Goal: Task Accomplishment & Management: Use online tool/utility

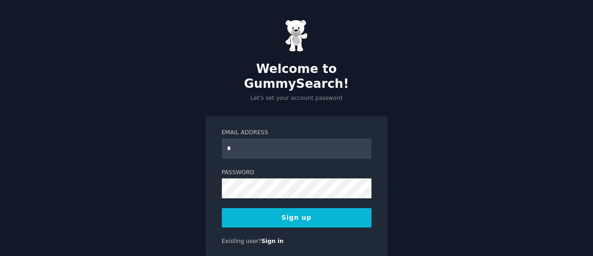
type input "**********"
click at [297, 211] on button "Sign up" at bounding box center [297, 218] width 150 height 20
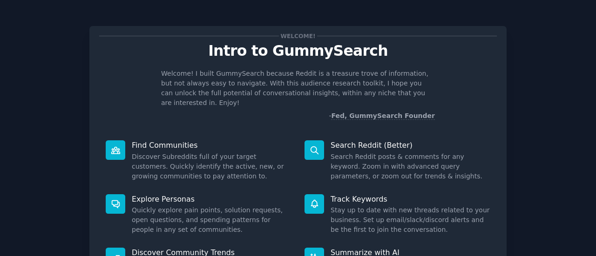
click at [499, 111] on div "Welcome! Intro to GummySearch Welcome! I built GummySearch because Reddit is a …" at bounding box center [297, 170] width 417 height 289
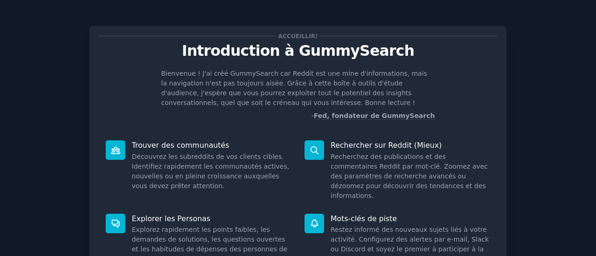
click at [467, 96] on div "Bienvenue ! J'ai créé GummySearch car Reddit est une mine d'informations, mais …" at bounding box center [297, 95] width 397 height 52
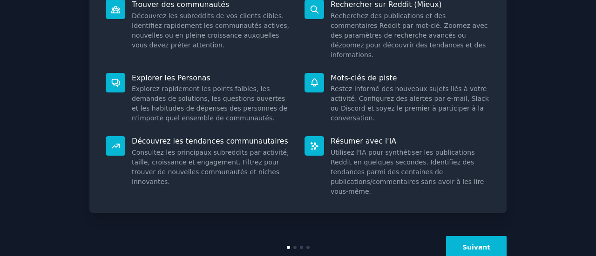
scroll to position [146, 0]
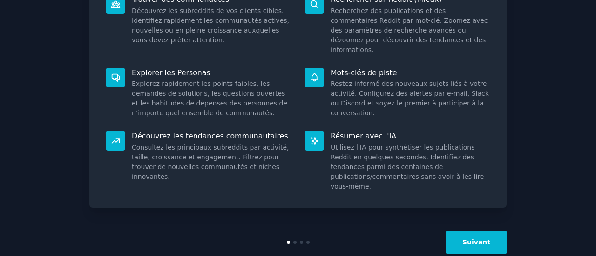
click at [488, 231] on button "Suivant" at bounding box center [476, 242] width 60 height 23
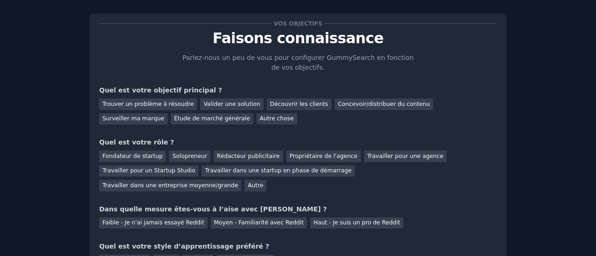
scroll to position [1, 0]
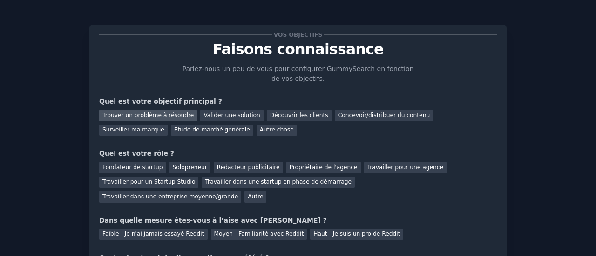
click at [173, 110] on div "Trouver un problème à résoudre" at bounding box center [148, 116] width 98 height 12
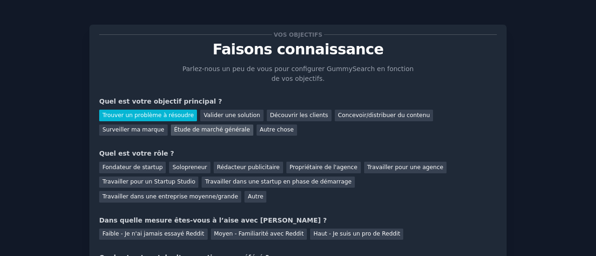
click at [171, 125] on div "Étude de marché générale" at bounding box center [212, 131] width 82 height 12
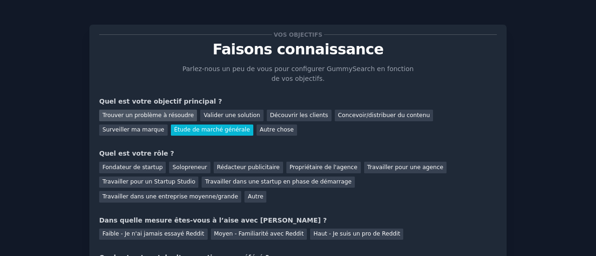
click at [155, 110] on div "Trouver un problème à résoudre" at bounding box center [148, 116] width 98 height 12
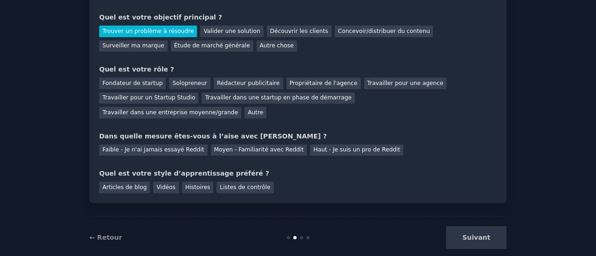
scroll to position [86, 0]
click at [263, 109] on font "Autre" at bounding box center [255, 112] width 15 height 7
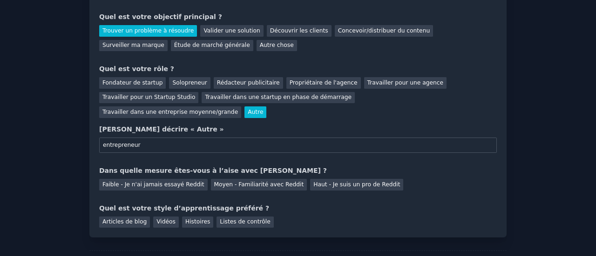
type input "entrepreneur"
click at [181, 175] on div "Vos objectifs Faisons connaissance Parlez-nous un peu de vous pour configurer G…" at bounding box center [297, 89] width 397 height 278
click at [178, 181] on font "Faible - Je n'ai jamais essayé Reddit" at bounding box center [153, 184] width 102 height 7
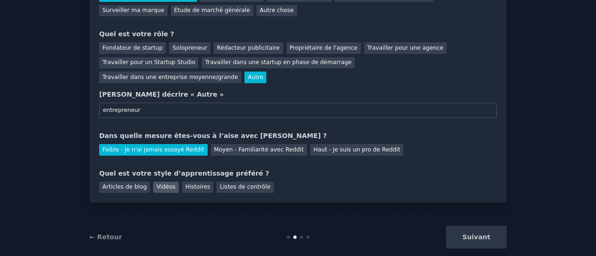
click at [156, 184] on font "Vidéos" at bounding box center [165, 187] width 19 height 7
click at [471, 234] on font "Suivant" at bounding box center [476, 237] width 28 height 7
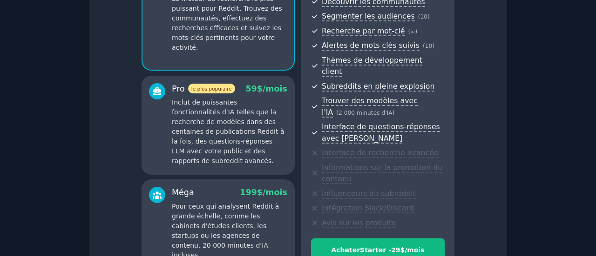
scroll to position [210, 0]
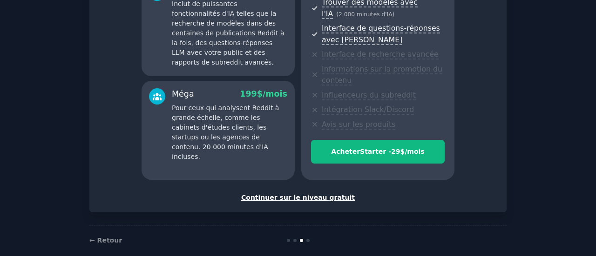
click at [307, 194] on font "Continuer sur le niveau gratuit" at bounding box center [298, 197] width 114 height 7
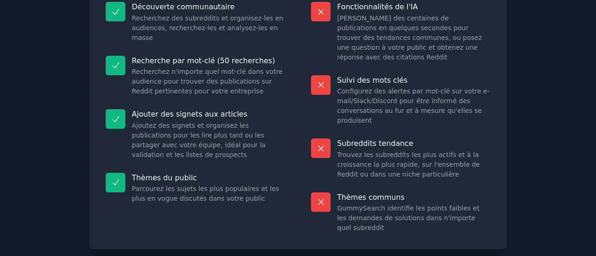
scroll to position [164, 0]
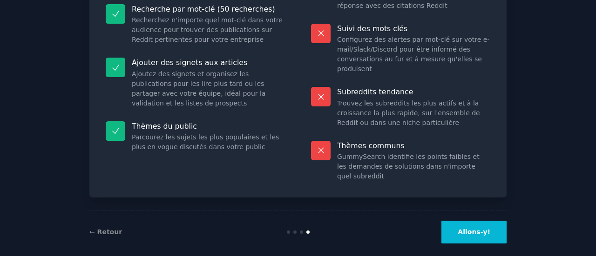
click at [476, 231] on button "Allons-y!" at bounding box center [473, 232] width 65 height 23
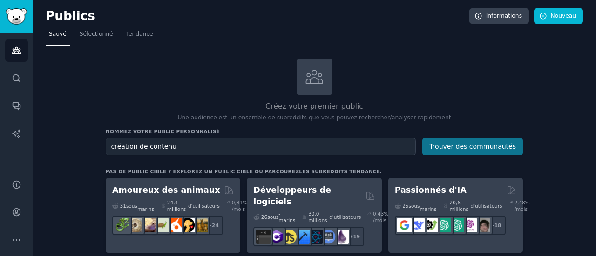
type input "création de contenu"
click at [449, 149] on font "Trouver des communautés" at bounding box center [472, 146] width 87 height 7
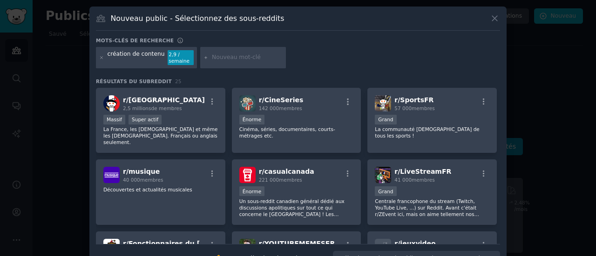
click at [487, 25] on div "Nouveau public - Sélectionnez des sous-reddits" at bounding box center [298, 22] width 404 height 18
click at [488, 24] on div "Nouveau public - Sélectionnez des sous-reddits" at bounding box center [298, 22] width 404 height 18
click at [494, 16] on icon at bounding box center [495, 18] width 10 height 10
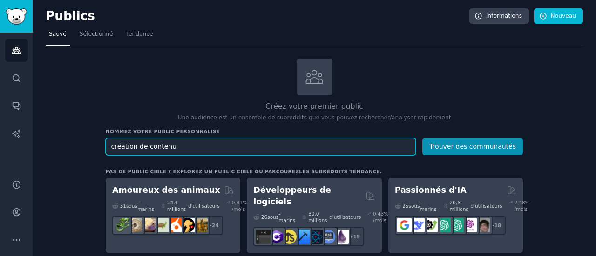
click at [204, 150] on input "création de contenu" at bounding box center [261, 146] width 310 height 17
type input "instagram"
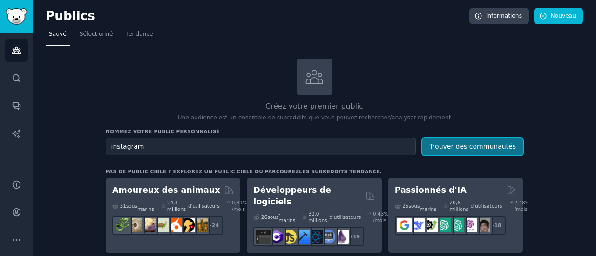
click at [463, 152] on button "Trouver des communautés" at bounding box center [472, 146] width 101 height 17
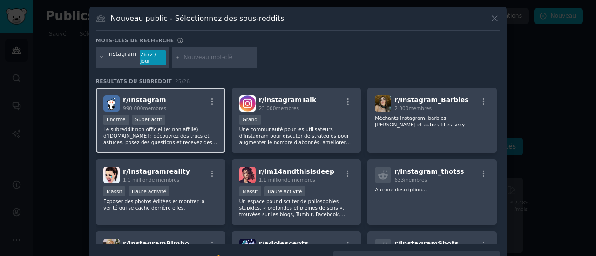
click at [179, 117] on div ">= 95e percentile pour les soumissions / jour Énorme Super actif" at bounding box center [160, 121] width 114 height 12
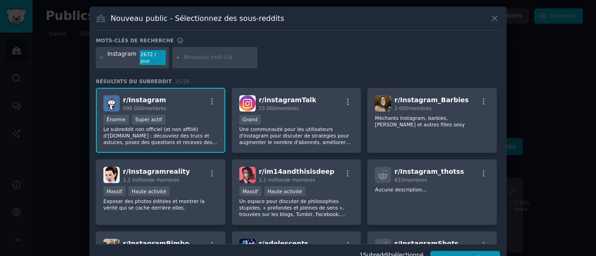
click at [175, 127] on font "Le subreddit non officiel (et non affilié) d'Instagram.com : découvrez des truc…" at bounding box center [160, 146] width 114 height 38
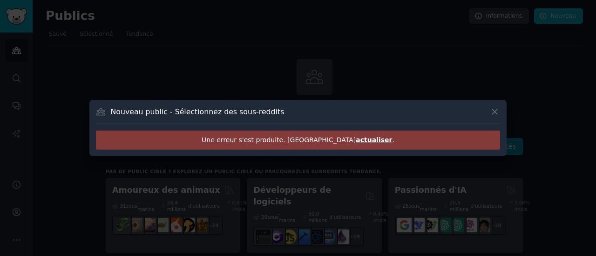
click at [356, 142] on font "actualiser" at bounding box center [374, 139] width 36 height 7
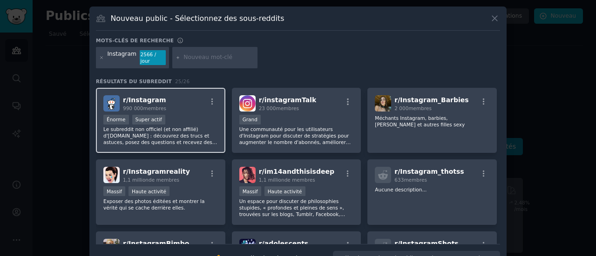
click at [184, 107] on div "r/ Instagram 990 000 membres Énorme Super actif Le subreddit non officiel (et n…" at bounding box center [160, 121] width 129 height 66
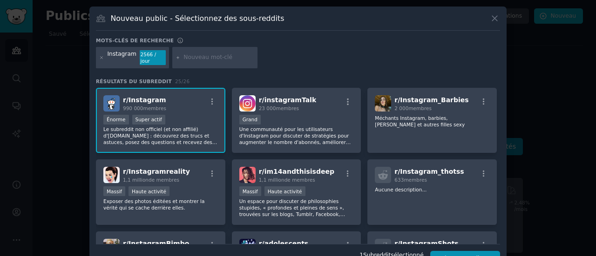
click at [170, 115] on div "Énorme Super actif" at bounding box center [160, 121] width 114 height 12
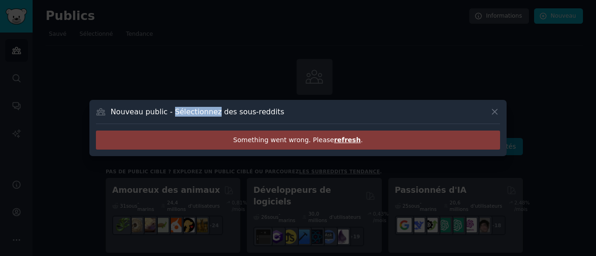
click at [170, 114] on font "Nouveau public - Sélectionnez des sous-reddits" at bounding box center [198, 111] width 174 height 9
click at [498, 109] on icon at bounding box center [495, 112] width 10 height 10
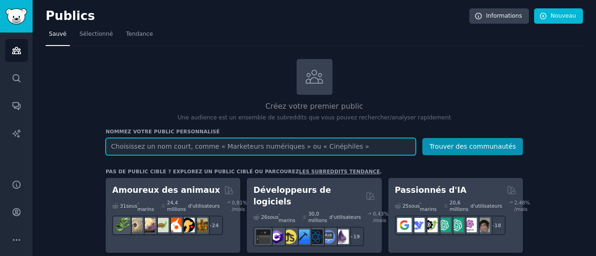
click at [262, 146] on input "text" at bounding box center [261, 146] width 310 height 17
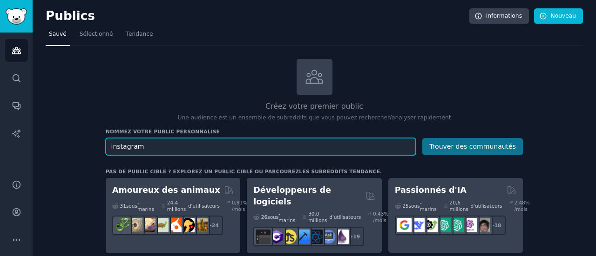
type input "instagram"
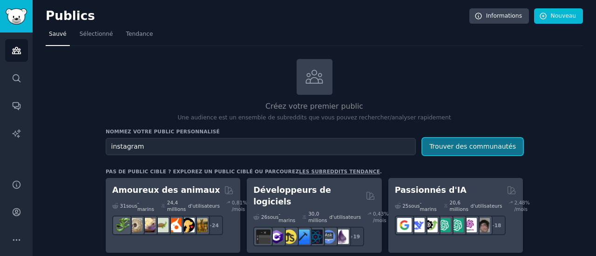
click at [495, 151] on button "Trouver des communautés" at bounding box center [472, 146] width 101 height 17
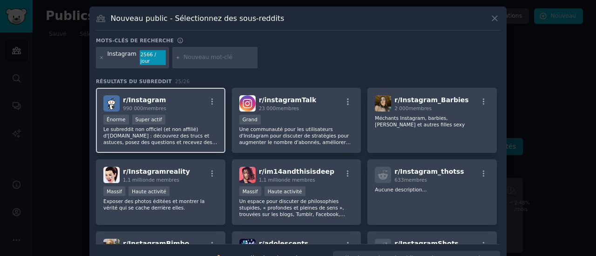
click at [211, 95] on div "r/ Instagram 990 000 membres" at bounding box center [160, 103] width 114 height 16
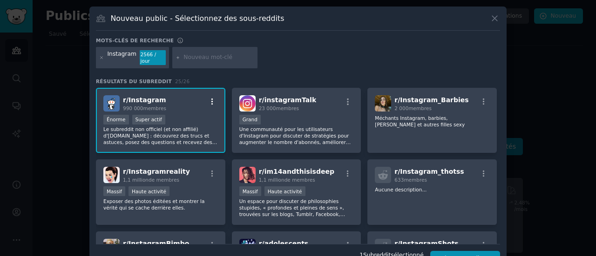
click at [211, 98] on icon "button" at bounding box center [212, 102] width 8 height 8
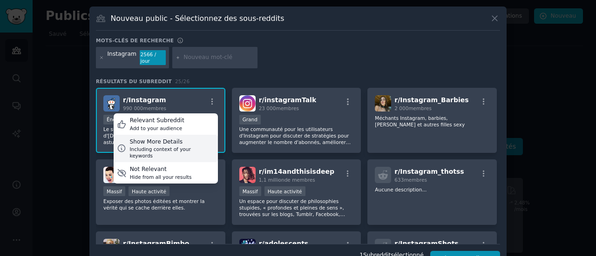
click at [188, 146] on div "Including context of your keywords" at bounding box center [171, 152] width 85 height 13
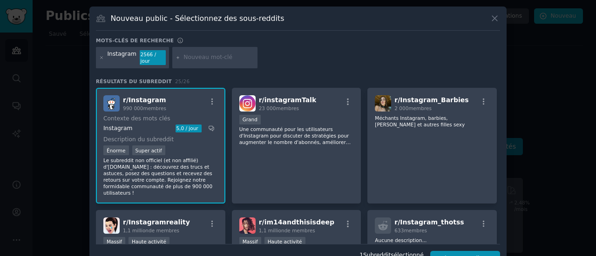
click at [176, 126] on font "5,0 / jour" at bounding box center [187, 129] width 22 height 6
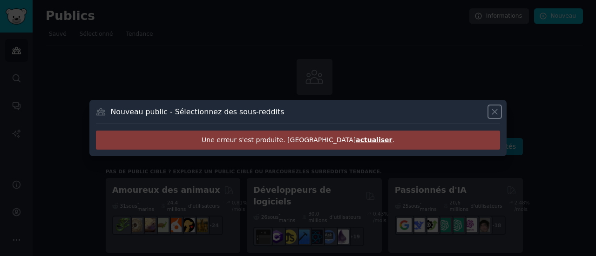
click at [492, 114] on icon at bounding box center [494, 111] width 5 height 5
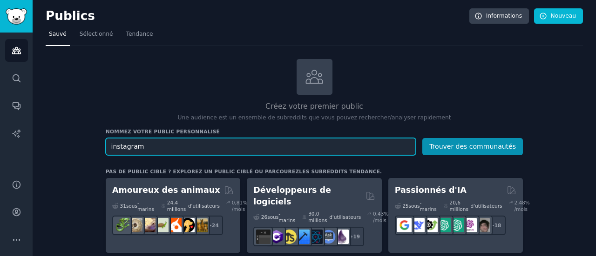
click at [259, 149] on input "instagram" at bounding box center [261, 146] width 310 height 17
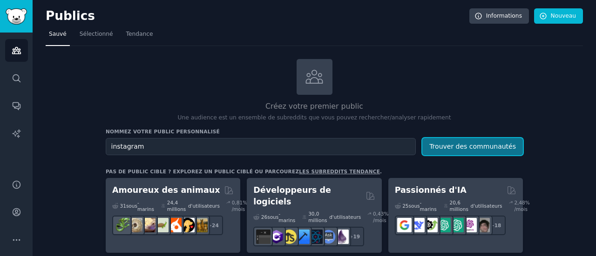
click at [459, 147] on font "Trouver des communautés" at bounding box center [472, 146] width 87 height 7
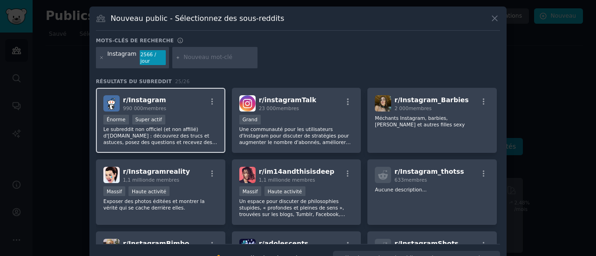
click at [200, 103] on div "r/ Instagram 990 000 membres" at bounding box center [160, 103] width 114 height 16
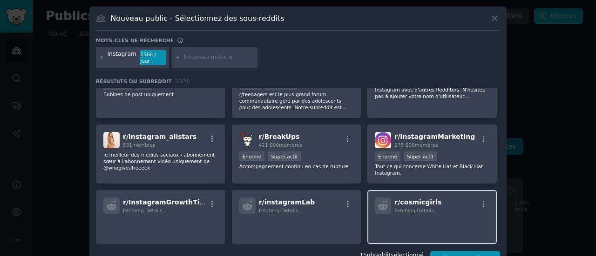
scroll to position [182, 0]
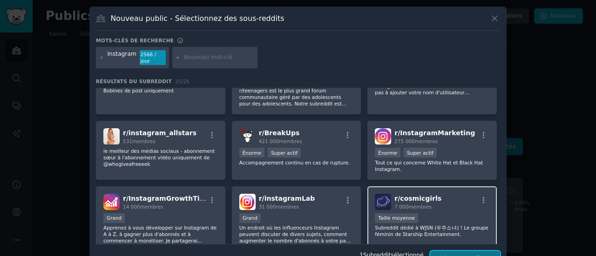
click at [481, 251] on button "Créer une audience" at bounding box center [465, 259] width 70 height 16
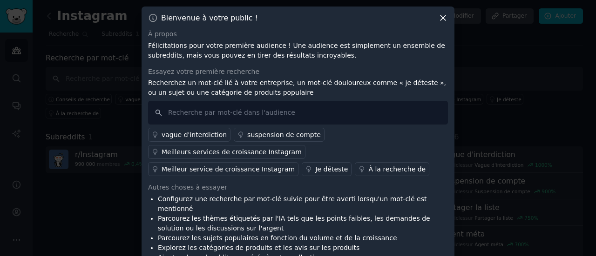
click at [443, 17] on icon at bounding box center [443, 18] width 10 height 10
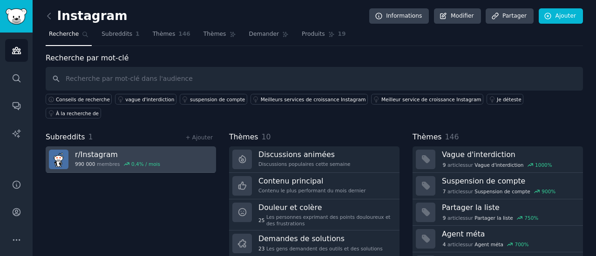
click at [131, 161] on font "0,4" at bounding box center [135, 164] width 8 height 6
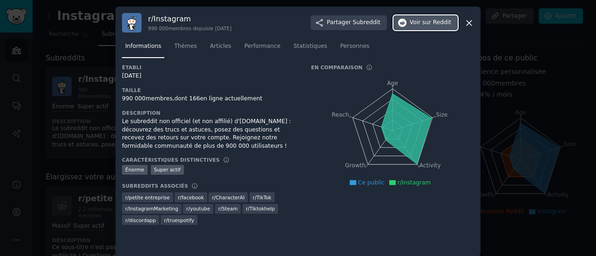
click at [434, 24] on font "sur Reddit" at bounding box center [436, 22] width 29 height 7
